Goal: Check status: Check status

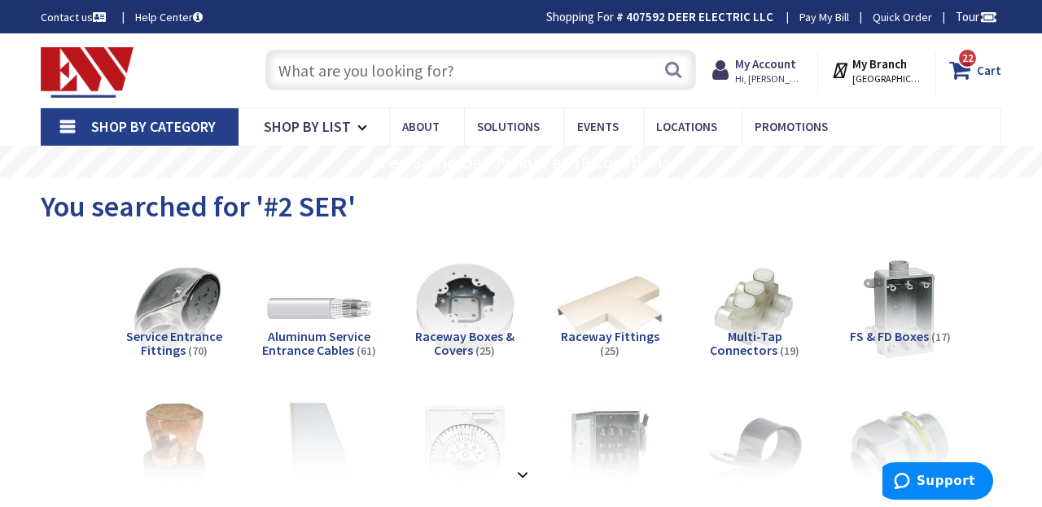
click at [969, 71] on icon at bounding box center [964, 69] width 28 height 29
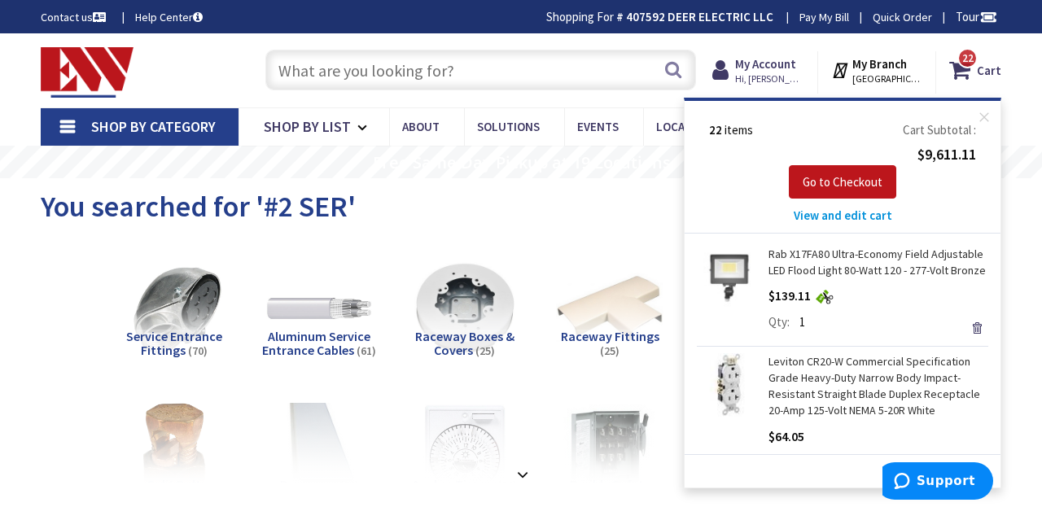
click at [794, 52] on div "My Account Hi, Jessica Jessica Deer jessica@deerelectric.com My Catalog My Orde…" at bounding box center [759, 72] width 120 height 42
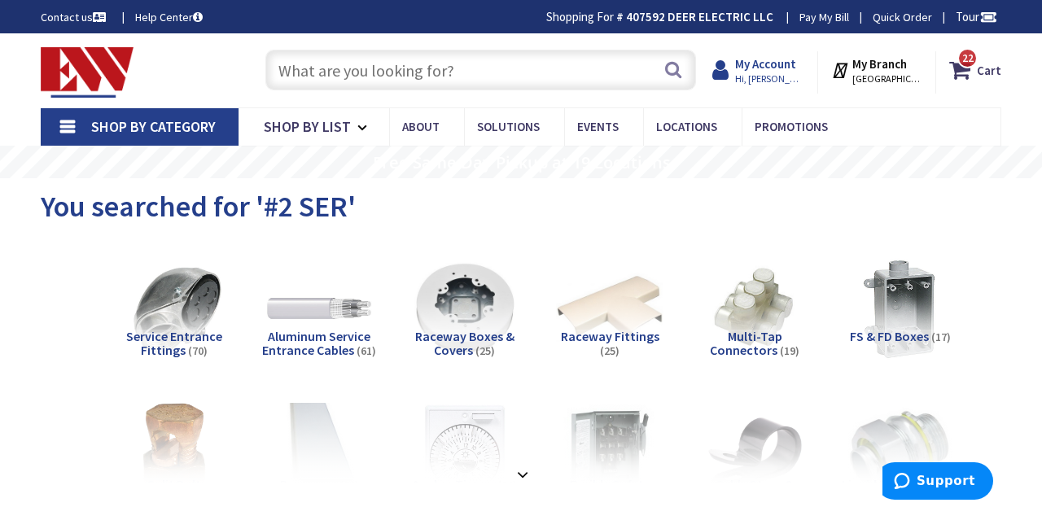
click at [779, 76] on span "Hi, [PERSON_NAME]" at bounding box center [769, 78] width 69 height 13
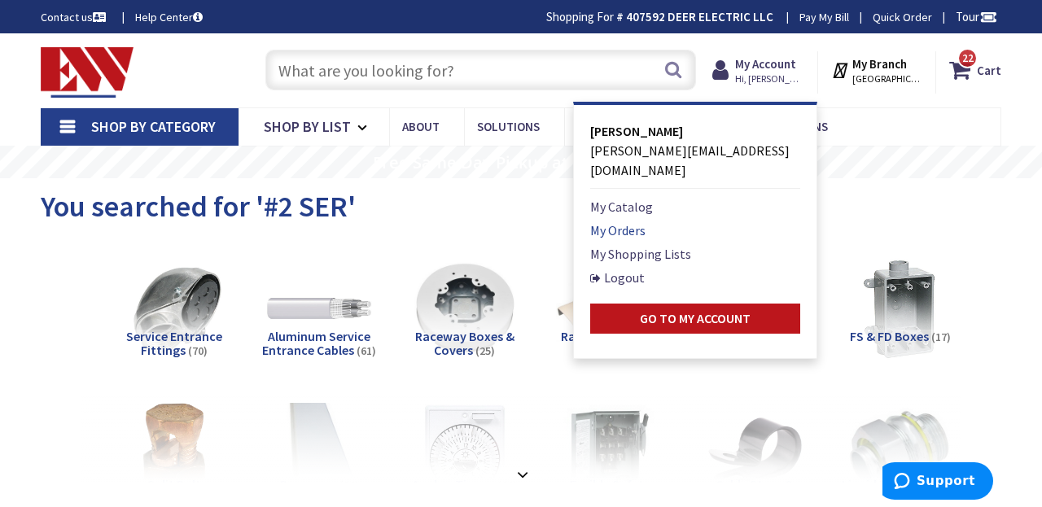
click at [638, 221] on link "My Orders" at bounding box center [617, 231] width 55 height 20
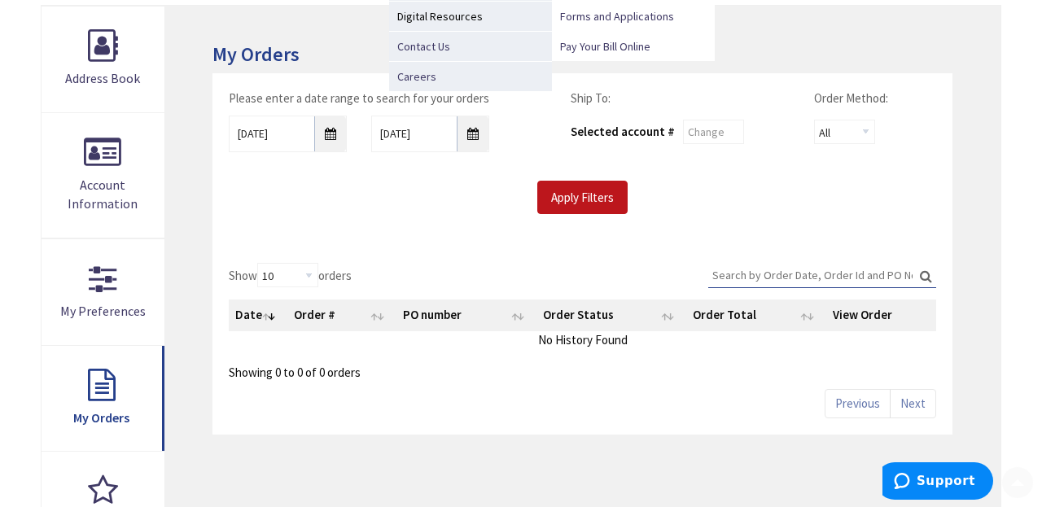
scroll to position [296, 0]
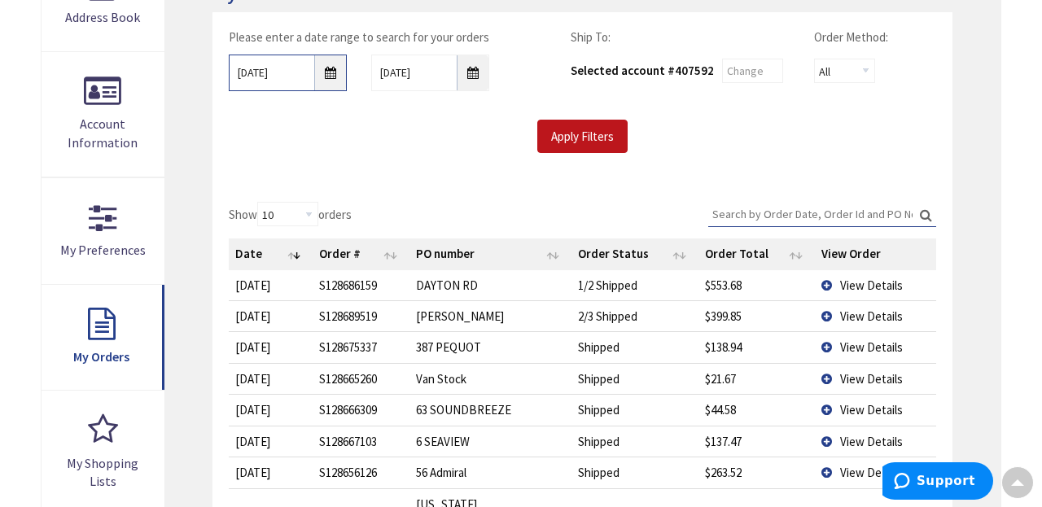
click at [331, 73] on input "8/26/2025" at bounding box center [288, 73] width 118 height 37
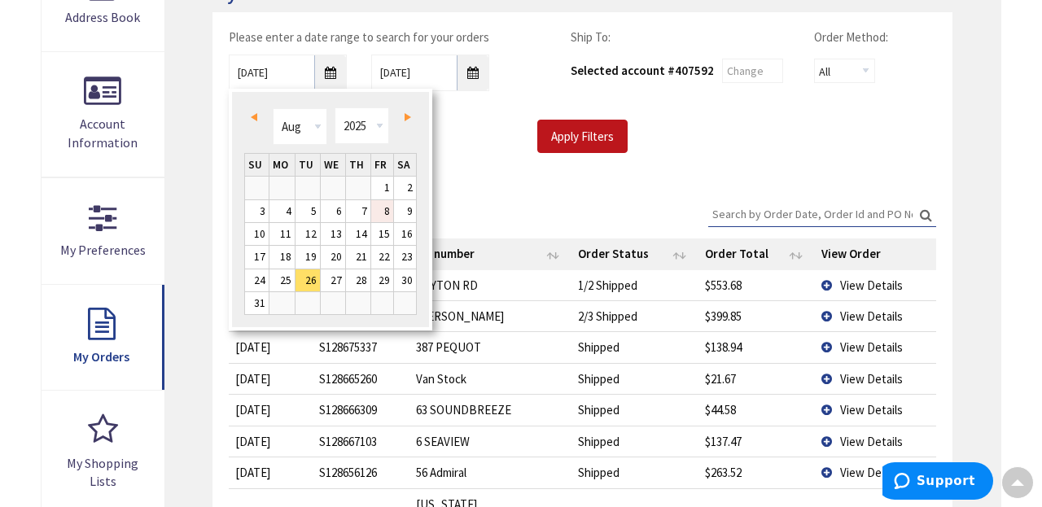
click at [388, 204] on link "8" at bounding box center [382, 211] width 22 height 22
type input "08/08/2025"
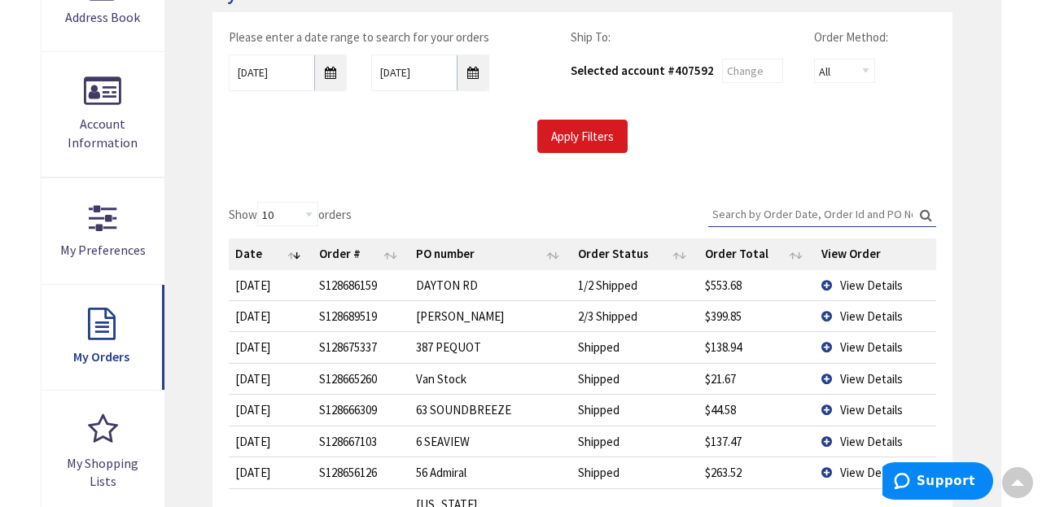
click at [558, 138] on input "Apply Filters" at bounding box center [583, 137] width 90 height 34
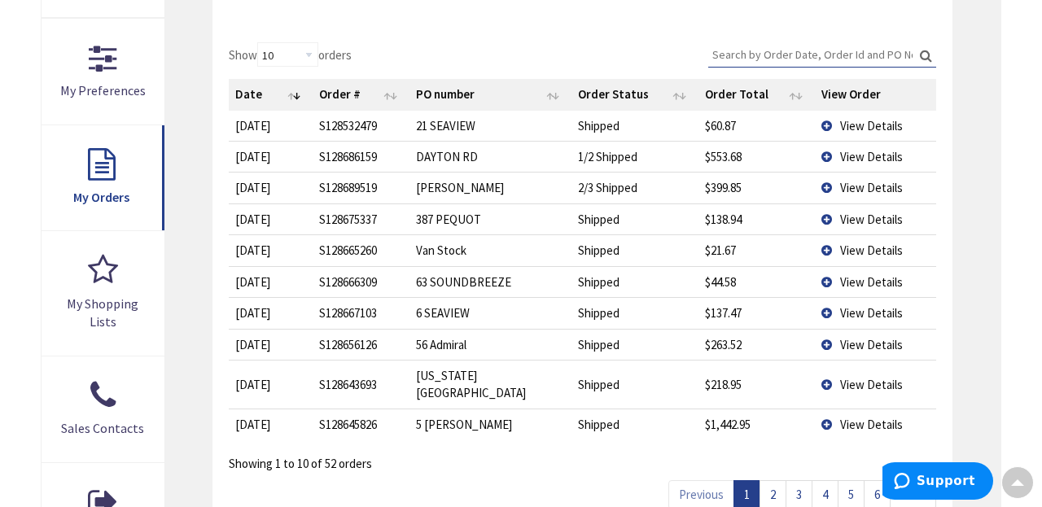
scroll to position [466, 0]
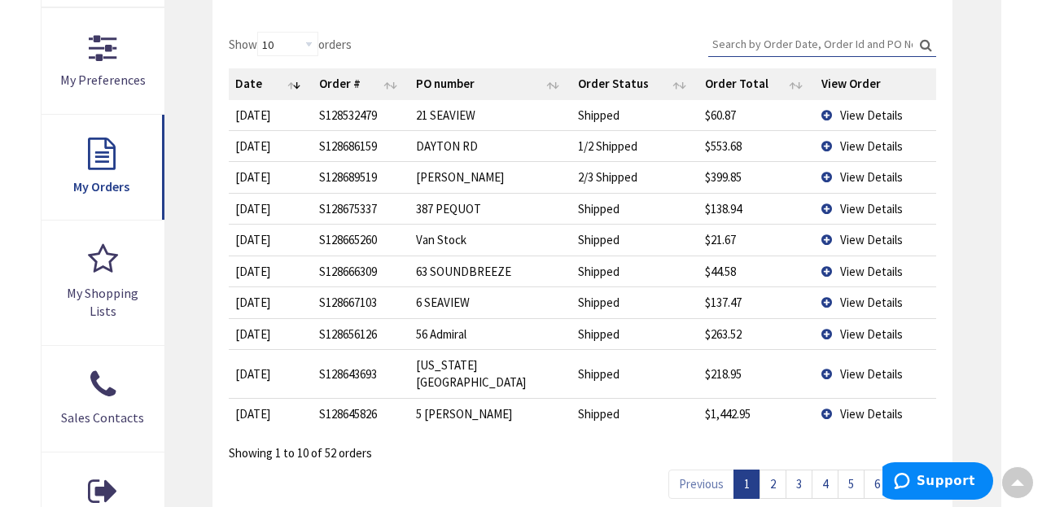
click at [778, 470] on link "2" at bounding box center [773, 484] width 27 height 29
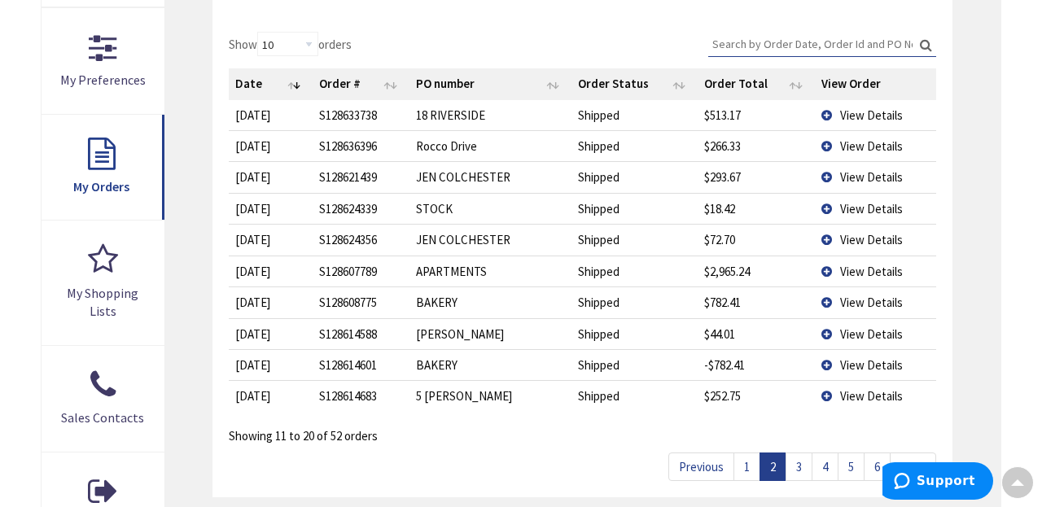
click at [872, 109] on span "View Details" at bounding box center [871, 115] width 63 height 15
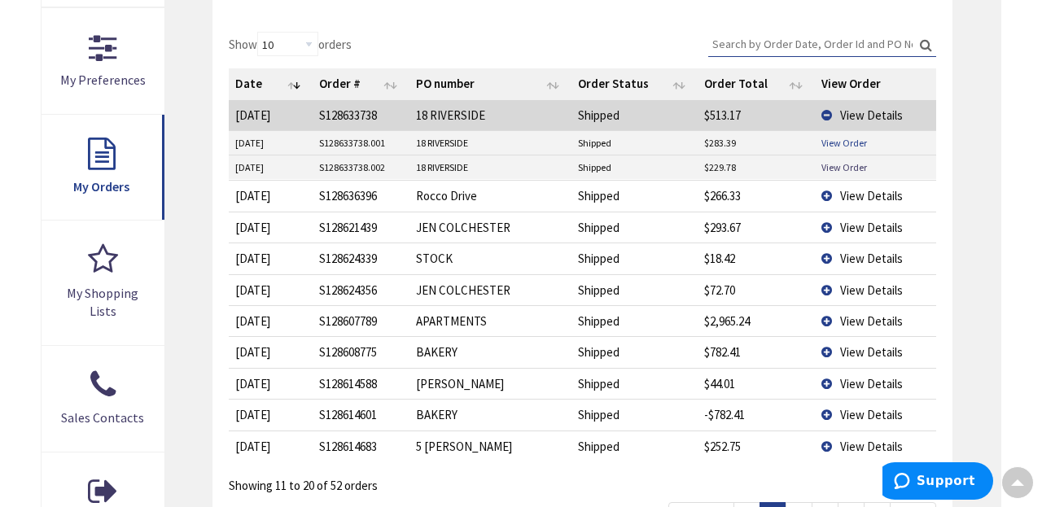
click at [848, 138] on link "View Order" at bounding box center [845, 143] width 46 height 14
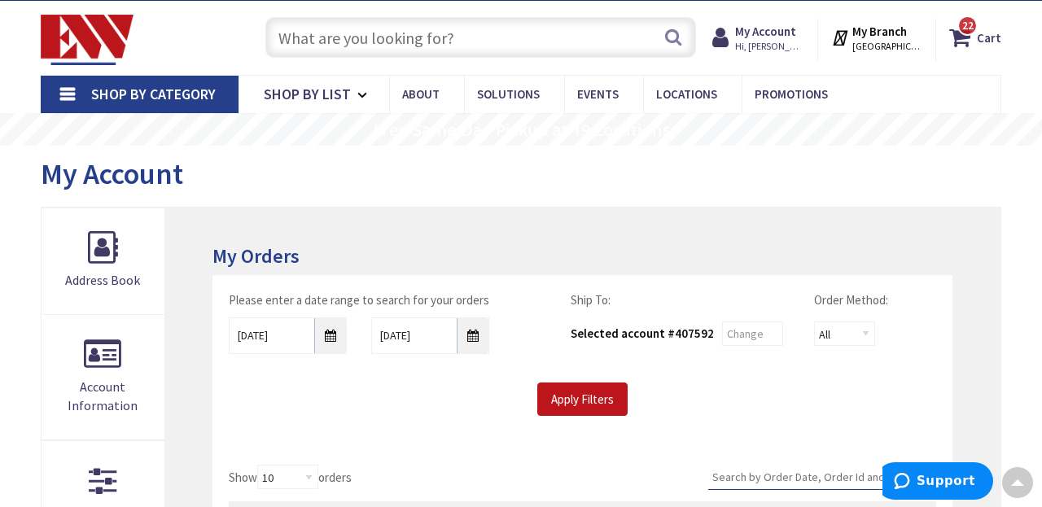
scroll to position [0, 0]
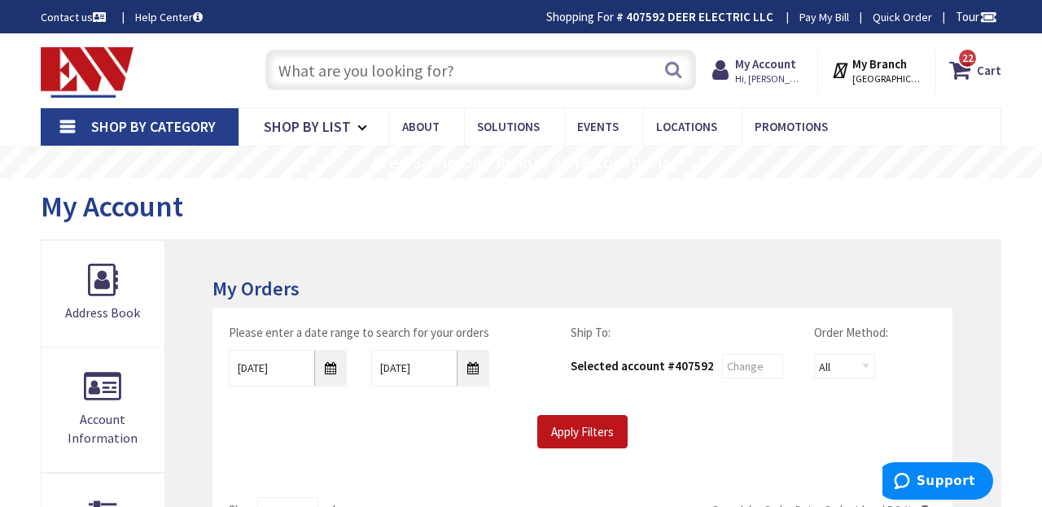
click at [481, 57] on input "text" at bounding box center [480, 70] width 431 height 41
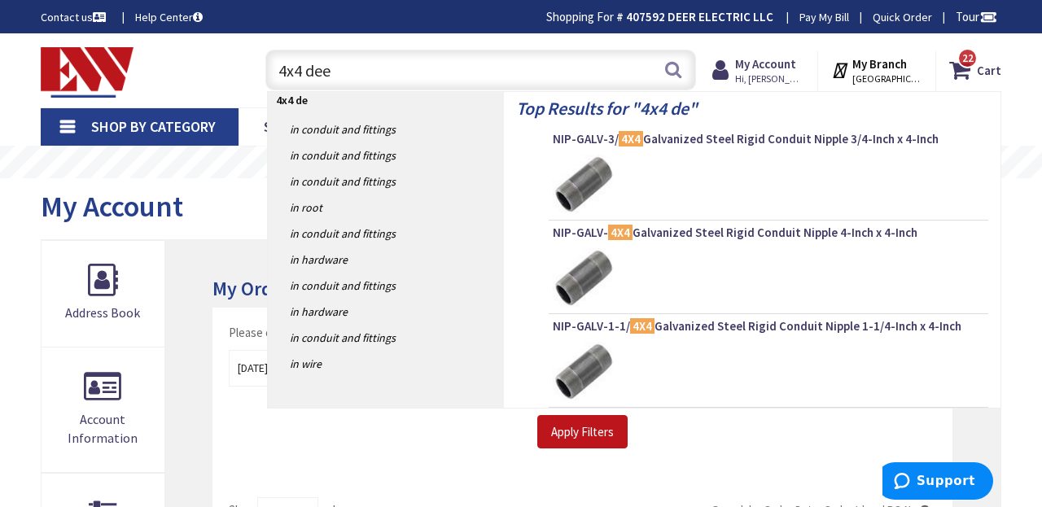
type input "4x4 deep"
